Goal: Navigation & Orientation: Find specific page/section

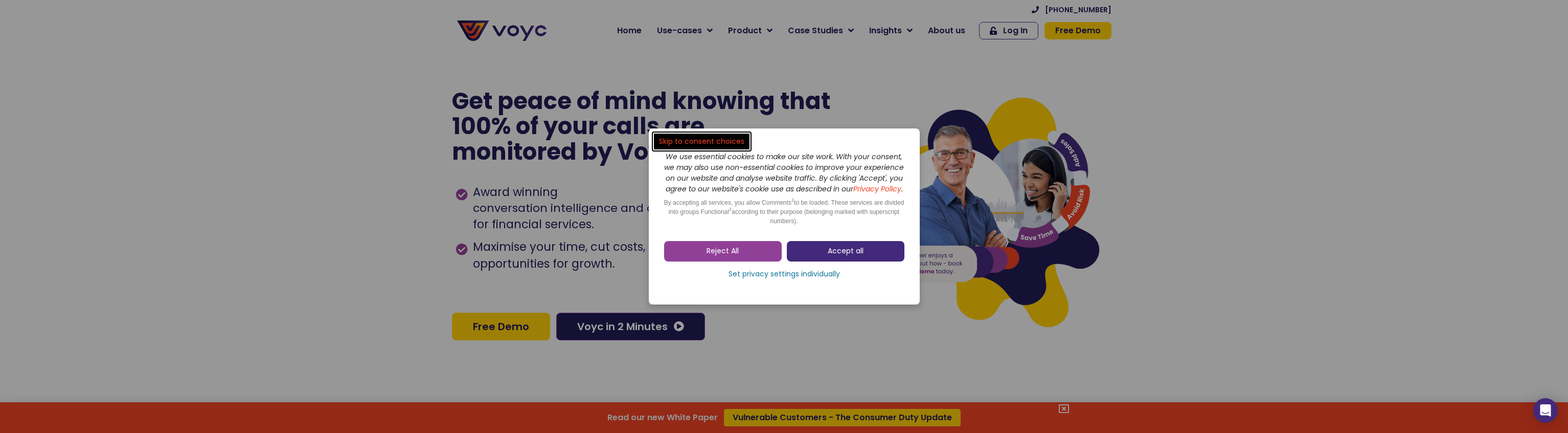
click at [861, 256] on span "Accept all" at bounding box center [845, 251] width 36 height 10
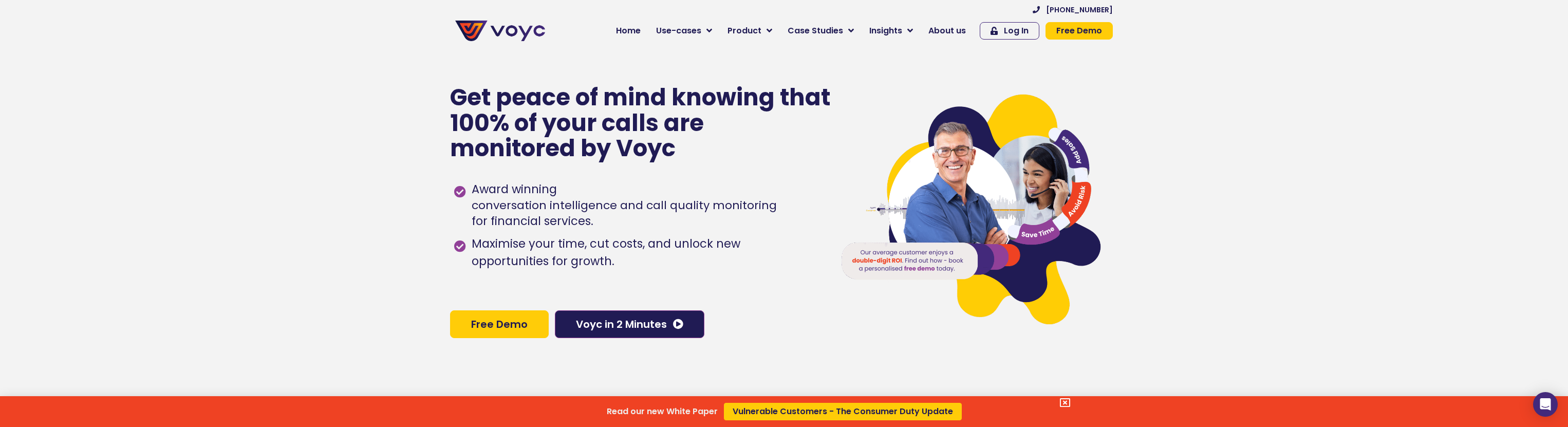
click at [1071, 403] on icon at bounding box center [1065, 403] width 10 height 10
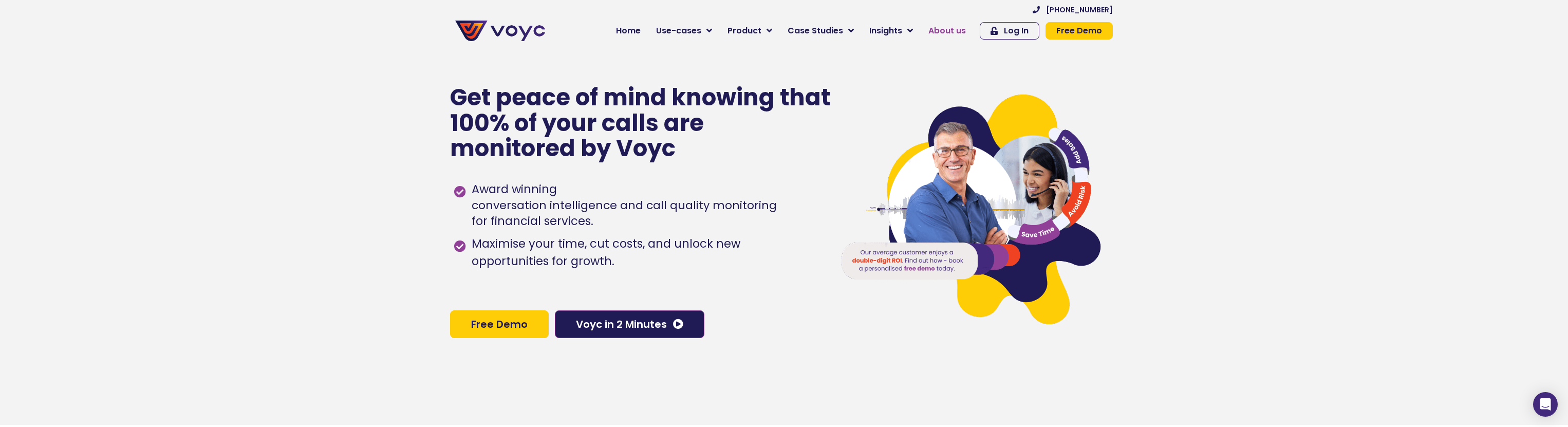
click at [945, 31] on span "About us" at bounding box center [947, 31] width 37 height 12
